Goal: Transaction & Acquisition: Purchase product/service

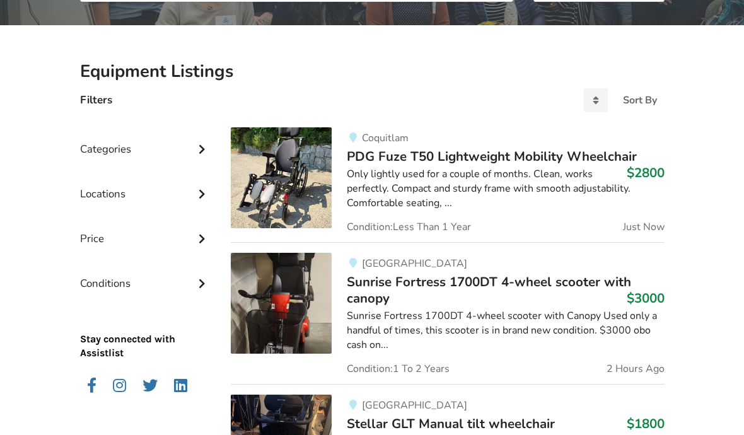
scroll to position [238, 0]
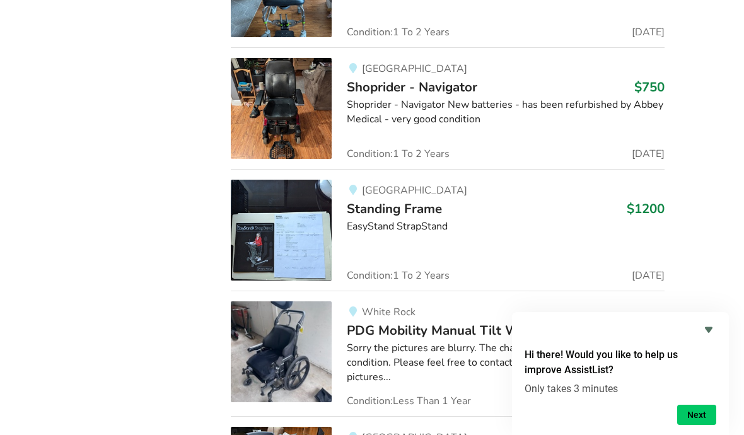
scroll to position [11221, 0]
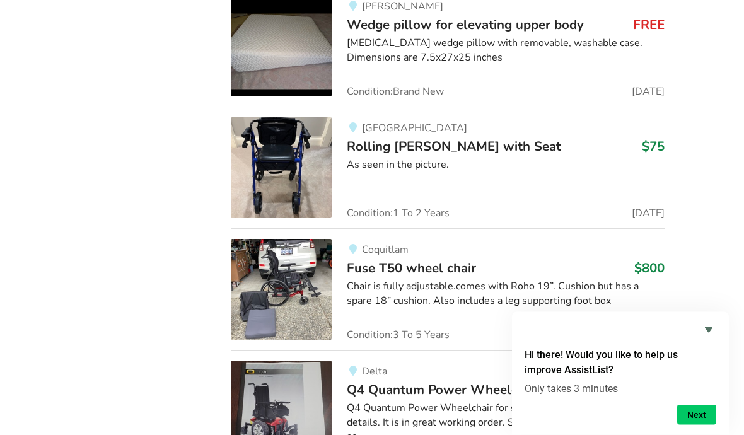
scroll to position [13896, 0]
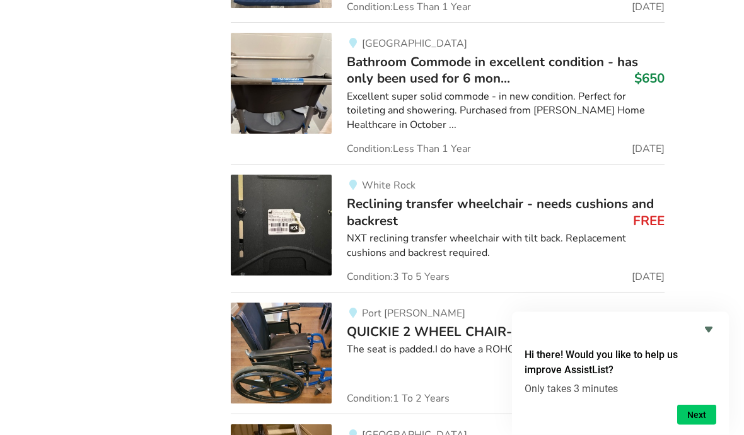
scroll to position [16745, 0]
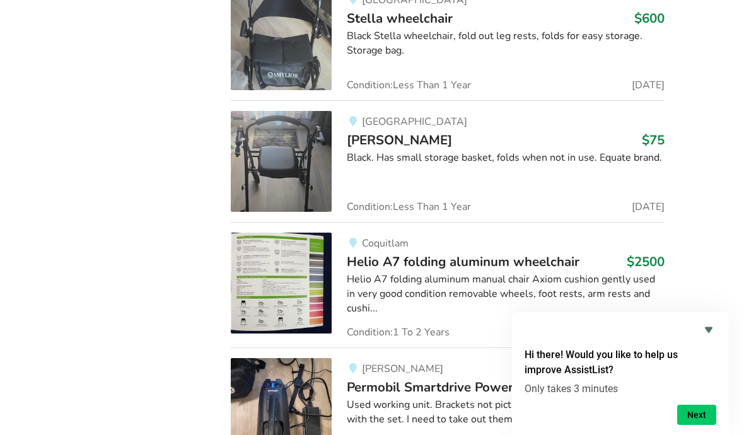
scroll to position [23212, 0]
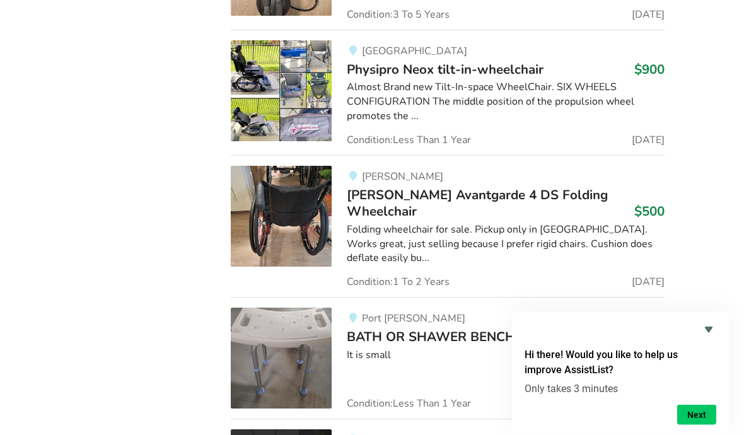
scroll to position [23625, 0]
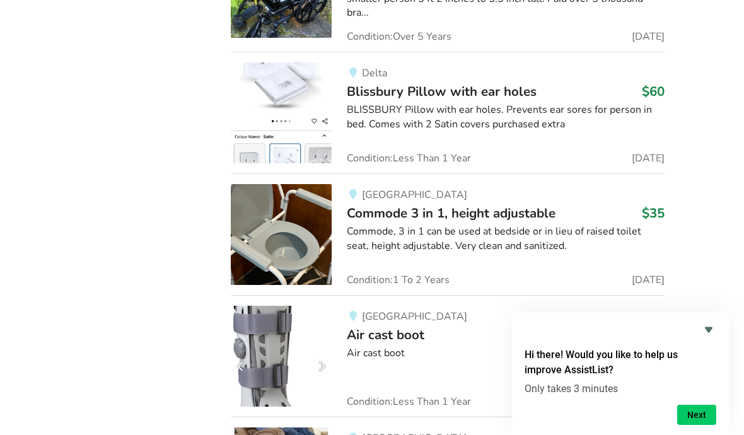
scroll to position [28096, 0]
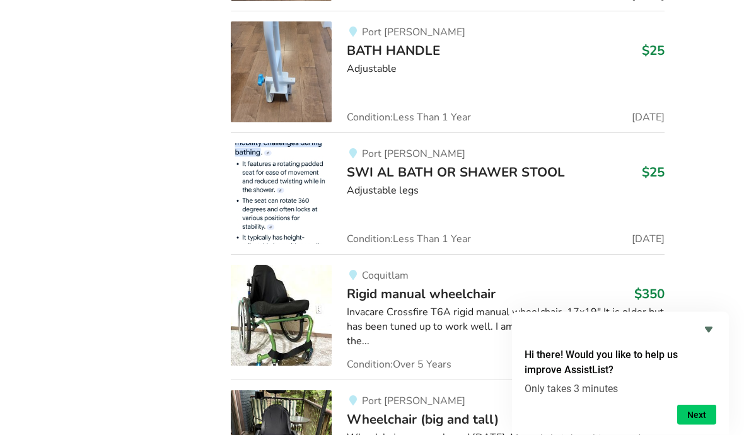
scroll to position [29128, 0]
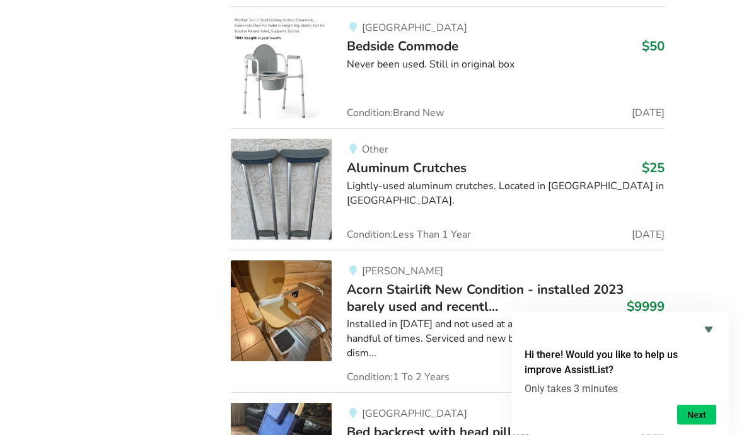
scroll to position [36500, 0]
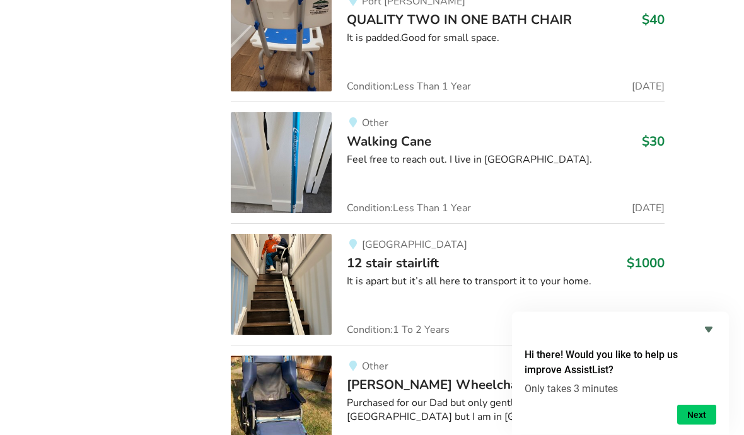
scroll to position [37658, 0]
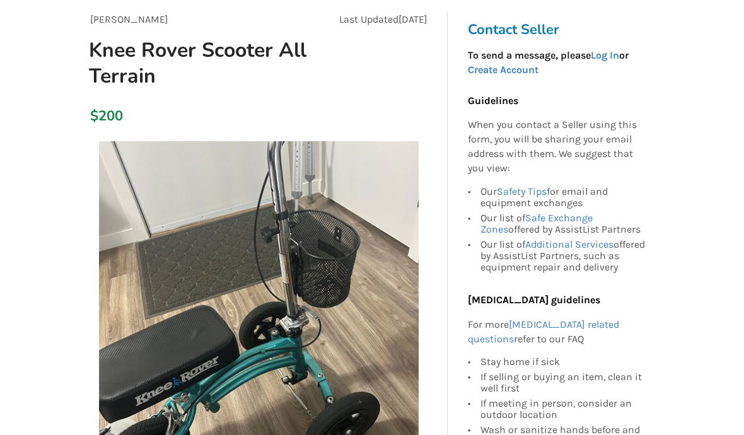
scroll to position [114, 0]
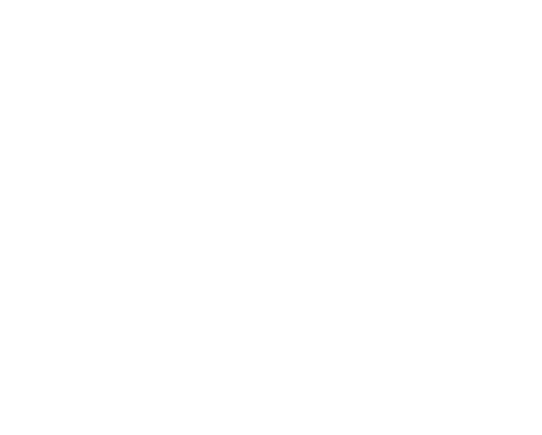
scroll to position [7948, 0]
